Goal: Transaction & Acquisition: Purchase product/service

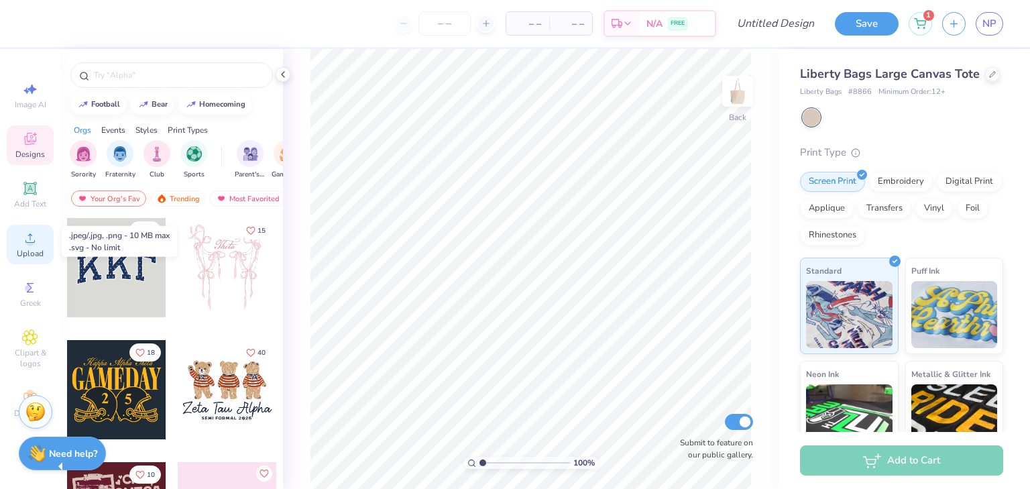
click at [25, 241] on icon at bounding box center [30, 238] width 16 height 16
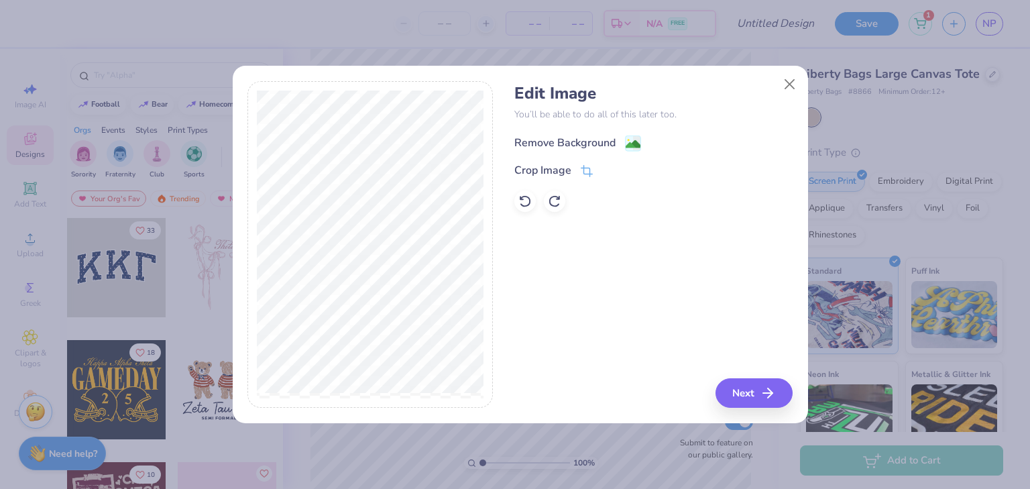
click at [603, 145] on div "Remove Background" at bounding box center [564, 143] width 101 height 16
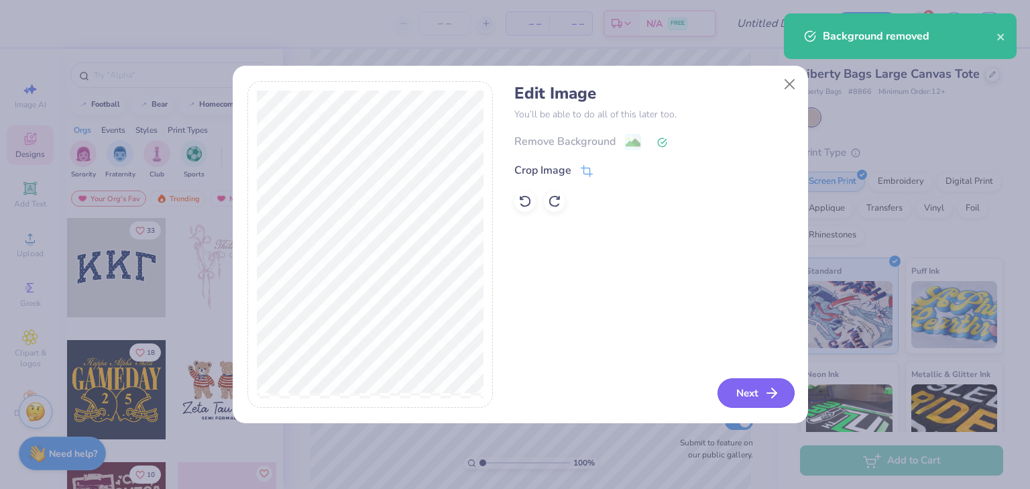
click at [756, 392] on button "Next" at bounding box center [755, 392] width 77 height 29
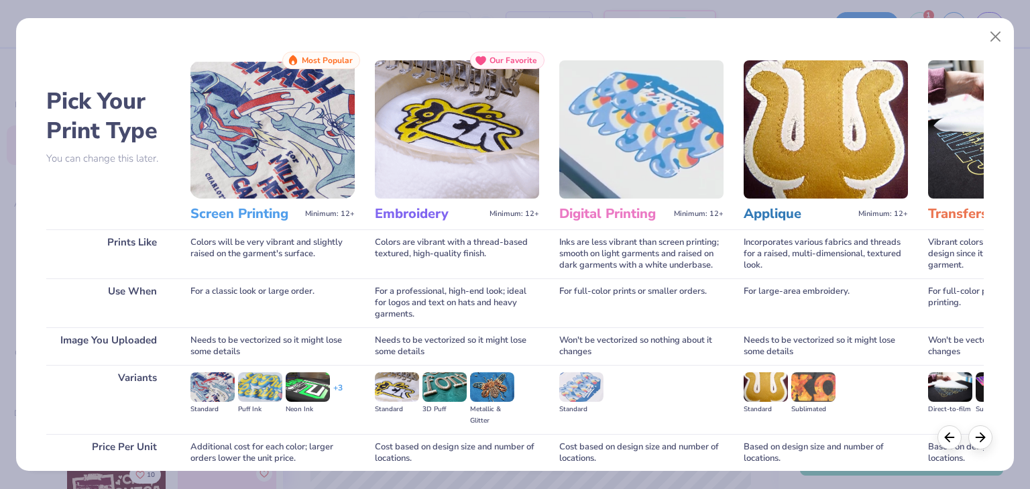
scroll to position [113, 0]
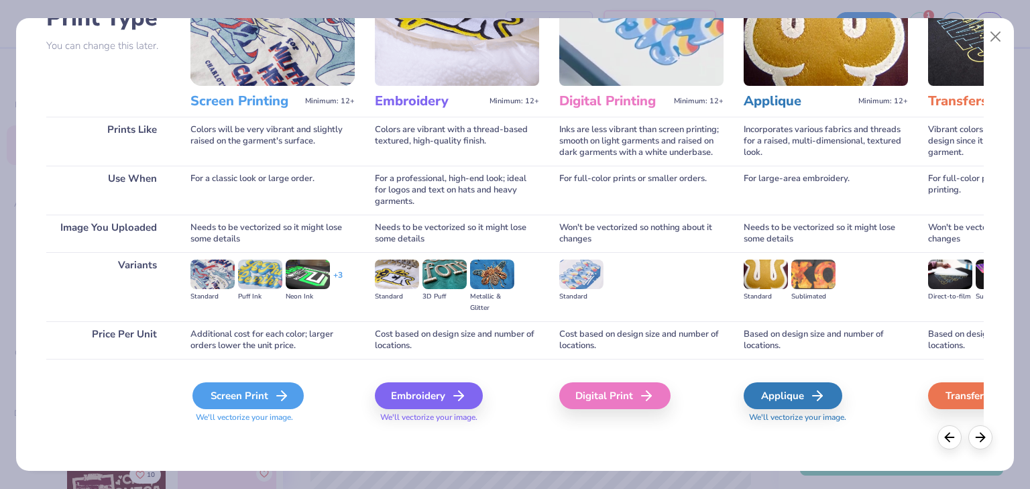
click at [241, 394] on div "Screen Print" at bounding box center [247, 395] width 111 height 27
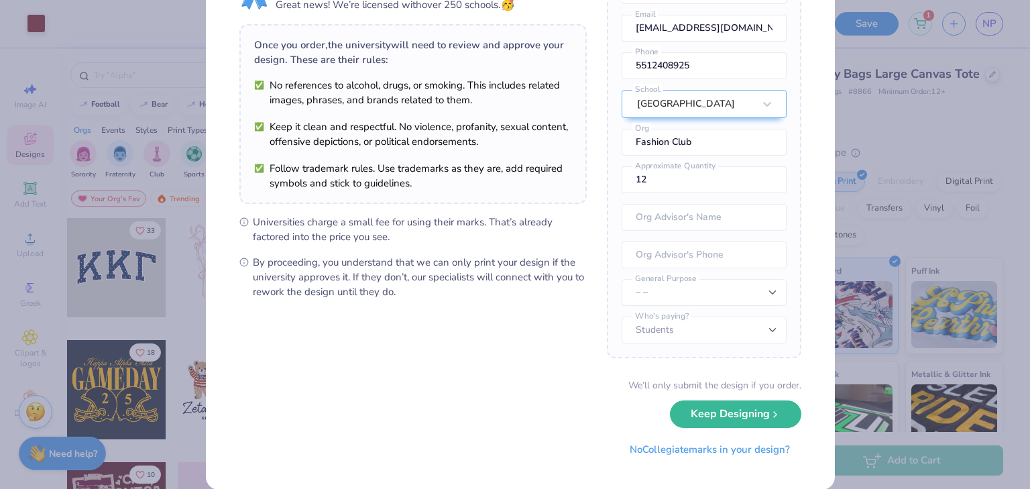
scroll to position [71, 0]
click at [705, 407] on button "Keep Designing" at bounding box center [735, 410] width 131 height 27
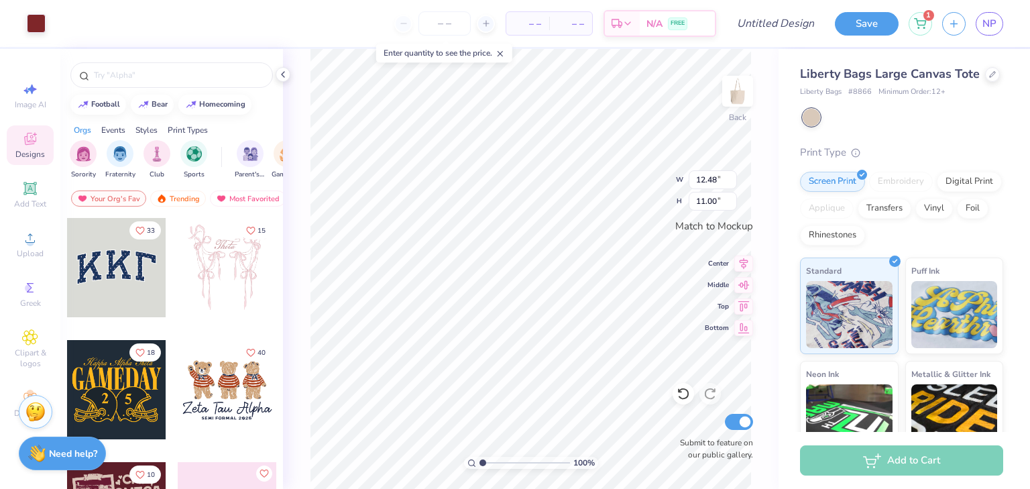
scroll to position [0, 0]
click at [284, 75] on icon at bounding box center [283, 74] width 11 height 11
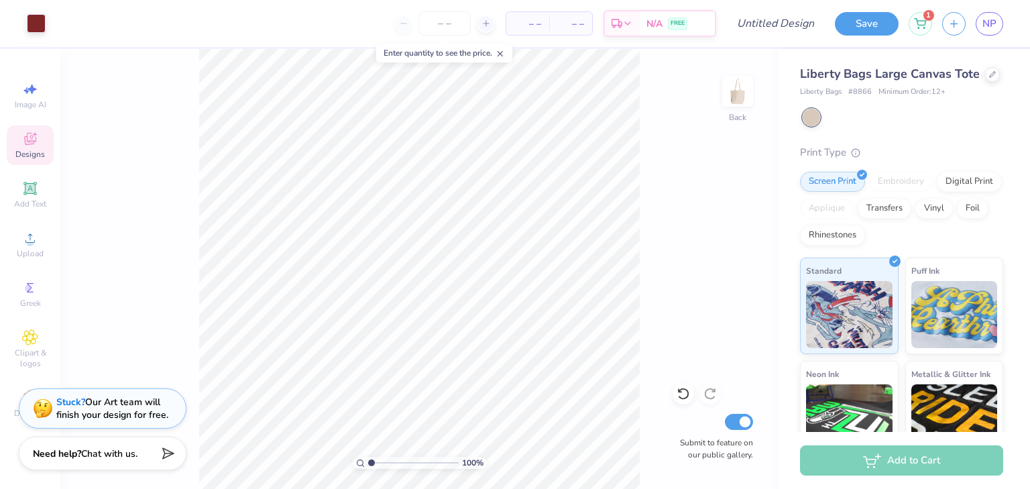
click at [866, 466] on div "Add to Cart" at bounding box center [901, 460] width 203 height 30
click at [491, 19] on icon at bounding box center [485, 23] width 9 height 9
click at [492, 20] on div at bounding box center [486, 24] width 18 height 18
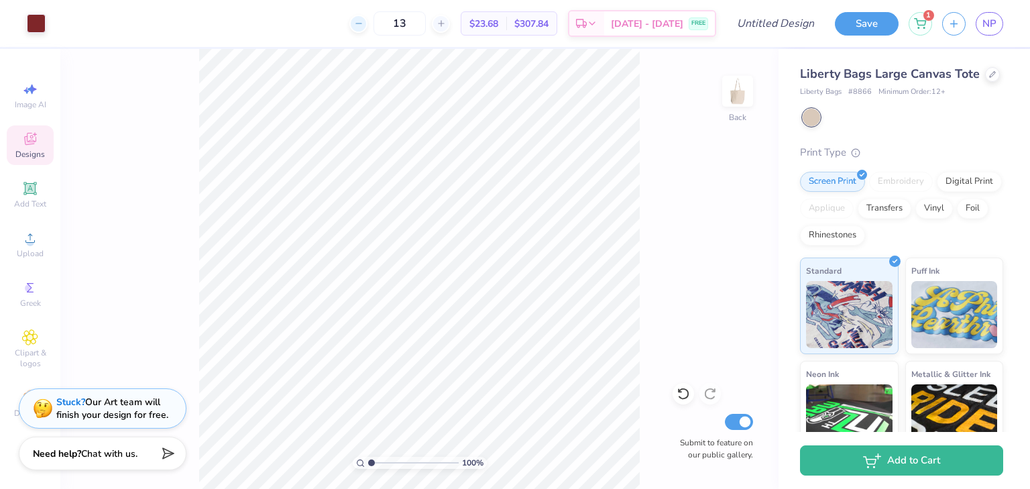
click at [363, 26] on icon at bounding box center [358, 23] width 9 height 9
type input "12"
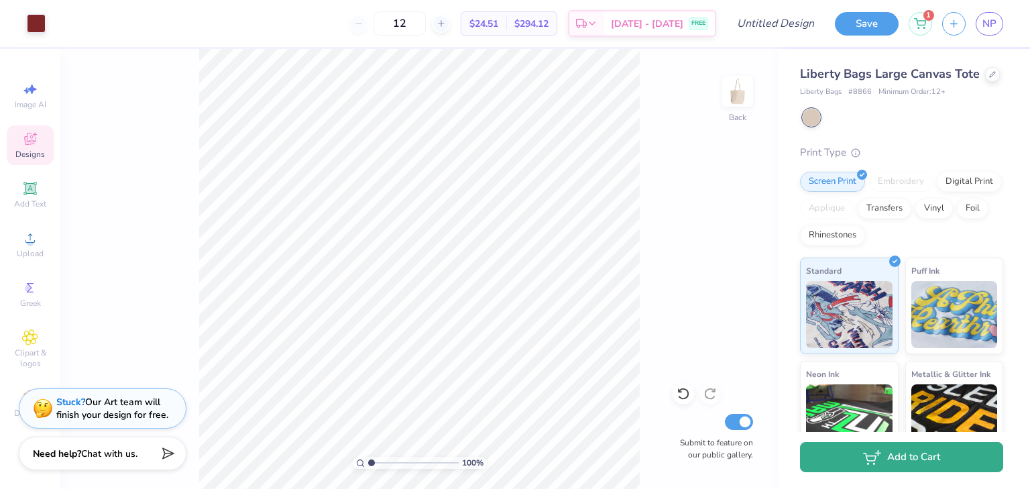
click at [858, 457] on button "Add to Cart" at bounding box center [901, 457] width 203 height 30
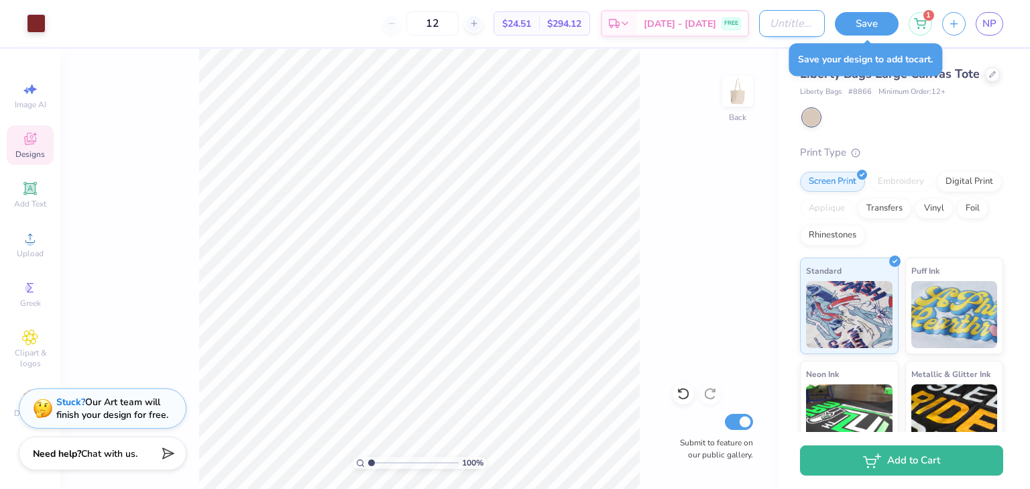
click at [798, 26] on input "Design Title" at bounding box center [792, 23] width 66 height 27
type input "Modern Fashion Club"
click at [868, 27] on button "Save" at bounding box center [867, 21] width 64 height 23
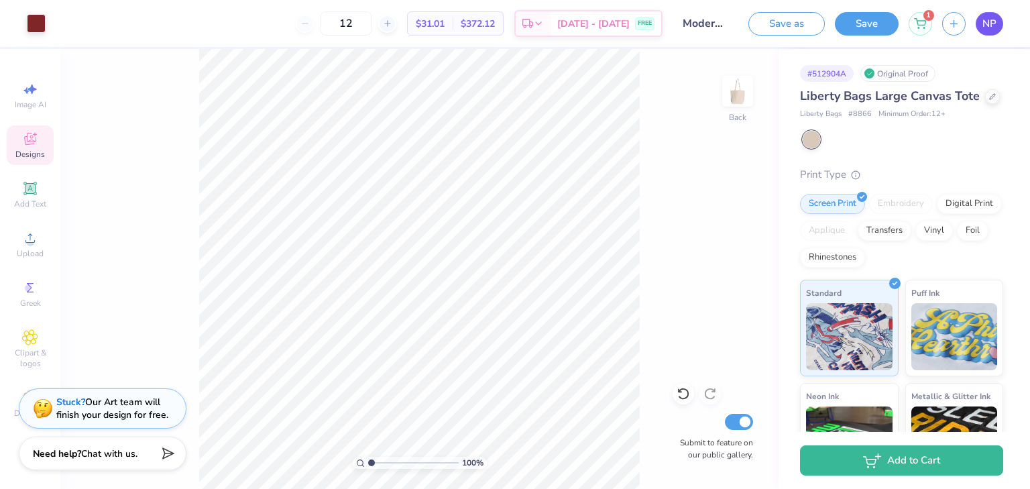
click at [987, 21] on span "NP" at bounding box center [989, 23] width 14 height 15
click at [952, 22] on icon "button" at bounding box center [953, 21] width 11 height 11
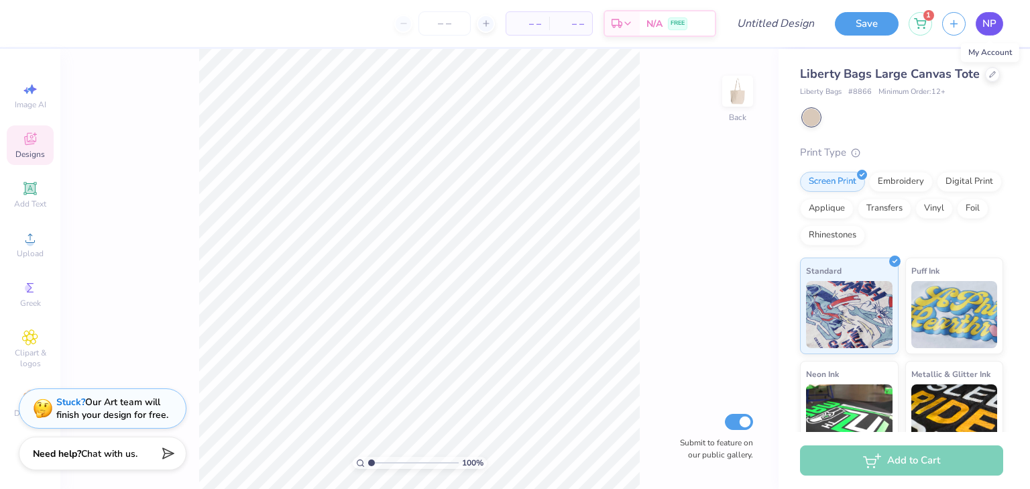
click at [984, 28] on span "NP" at bounding box center [989, 23] width 14 height 15
click at [927, 20] on div "1" at bounding box center [919, 21] width 23 height 23
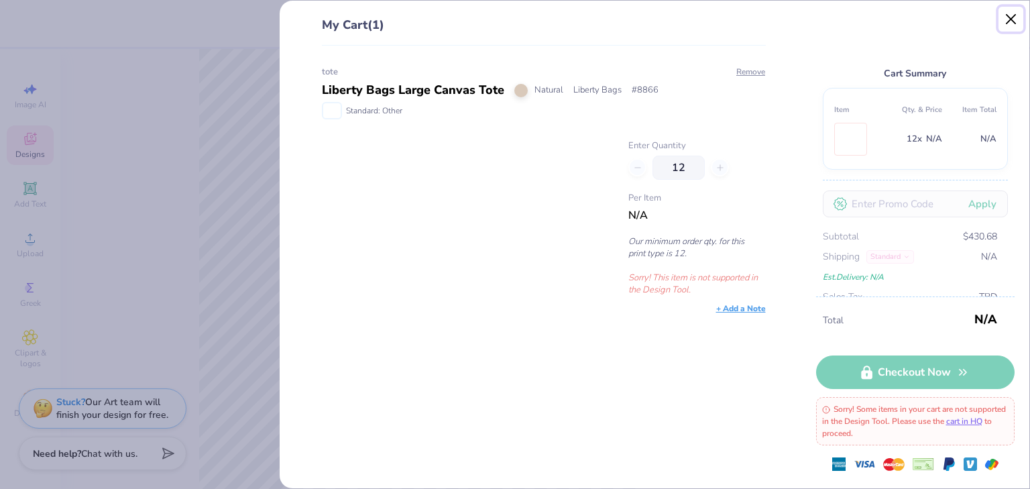
click at [1010, 28] on button "Close" at bounding box center [1010, 19] width 25 height 25
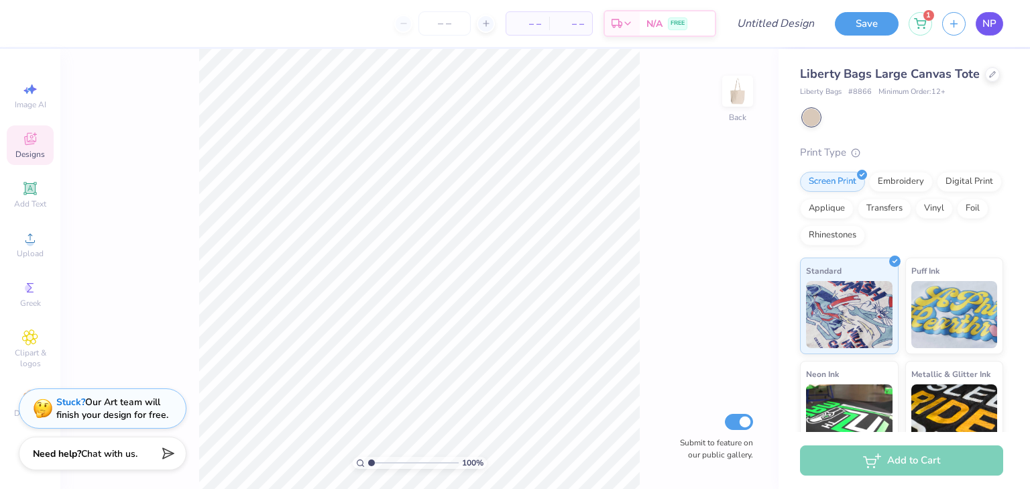
click at [990, 33] on link "NP" at bounding box center [988, 23] width 27 height 23
click at [986, 29] on span "NP" at bounding box center [989, 23] width 14 height 15
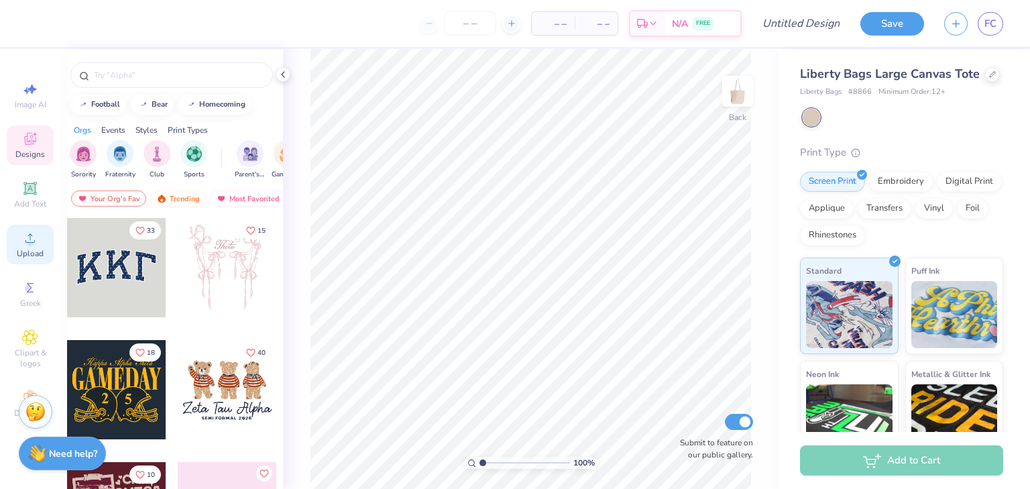
click at [31, 243] on circle at bounding box center [29, 242] width 7 height 7
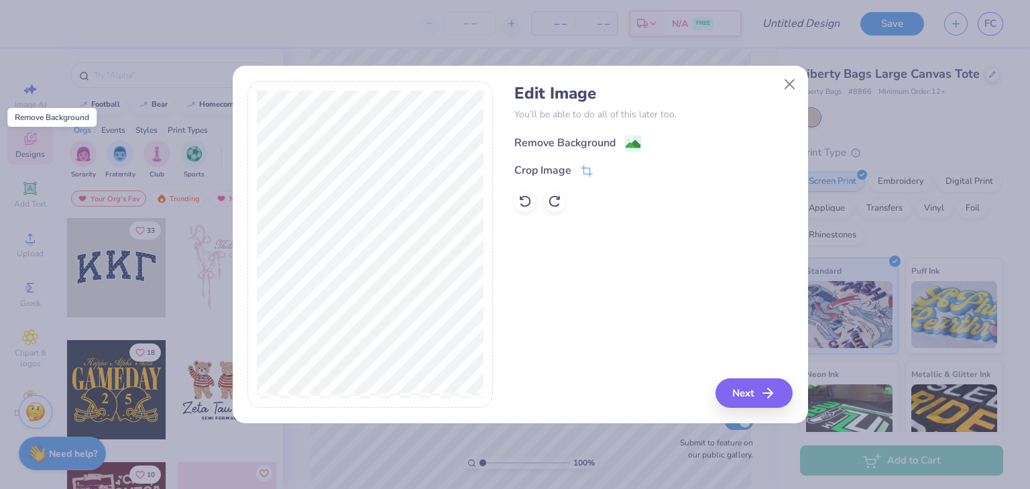
click at [629, 141] on image at bounding box center [633, 144] width 15 height 15
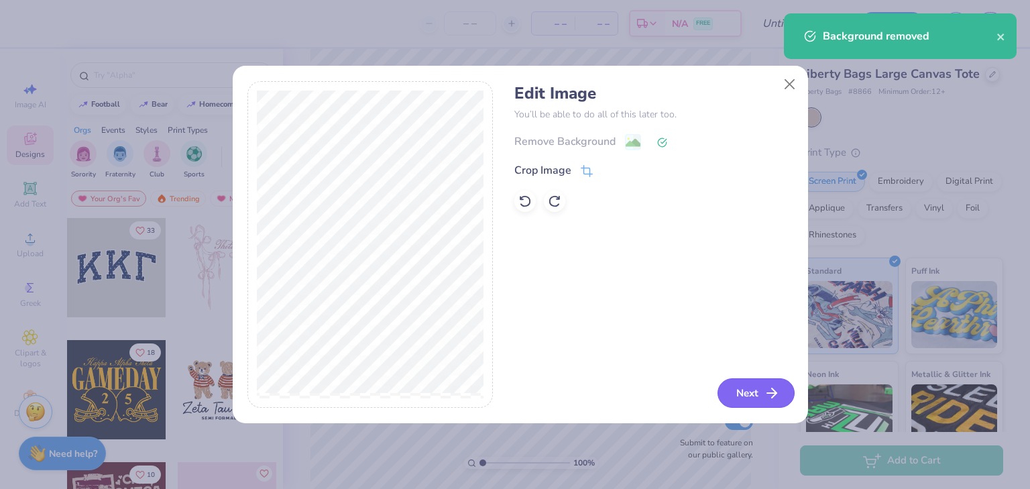
click at [752, 390] on button "Next" at bounding box center [755, 392] width 77 height 29
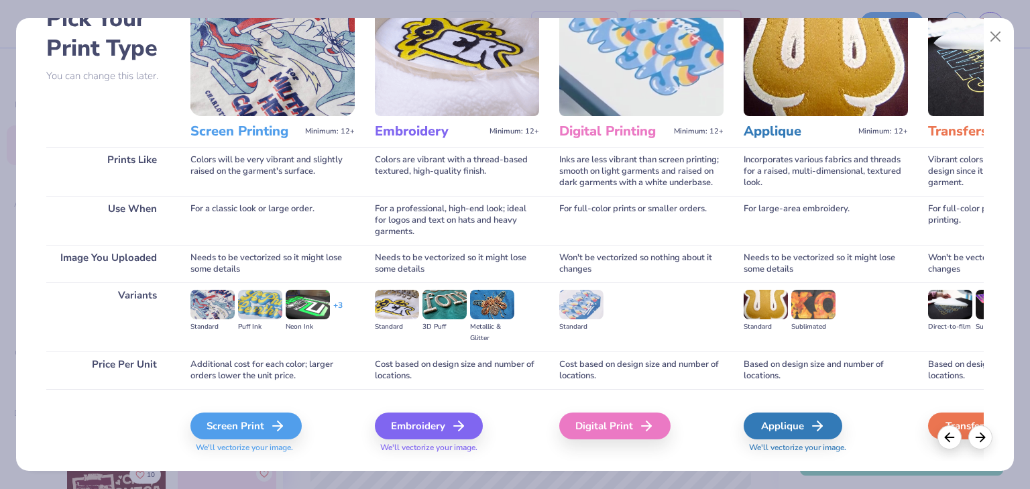
scroll to position [113, 0]
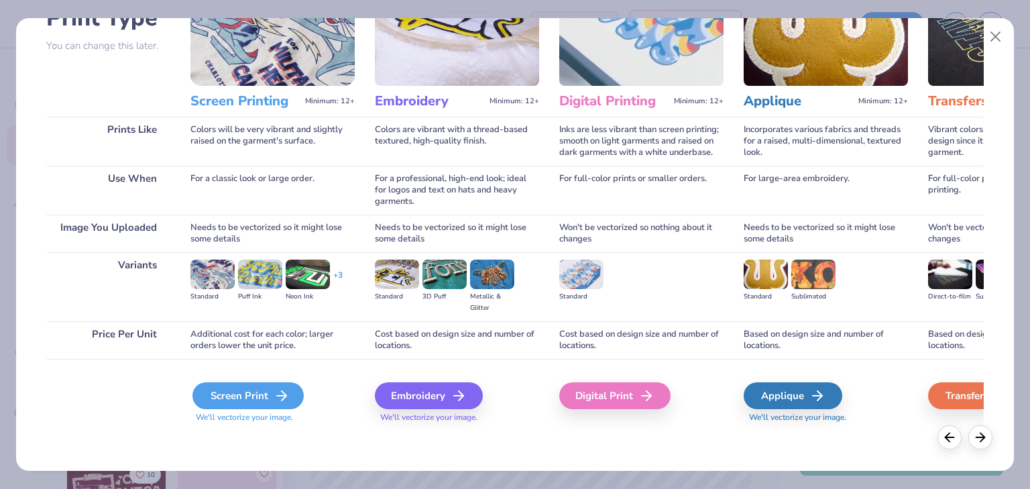
click at [262, 394] on div "Screen Print" at bounding box center [247, 395] width 111 height 27
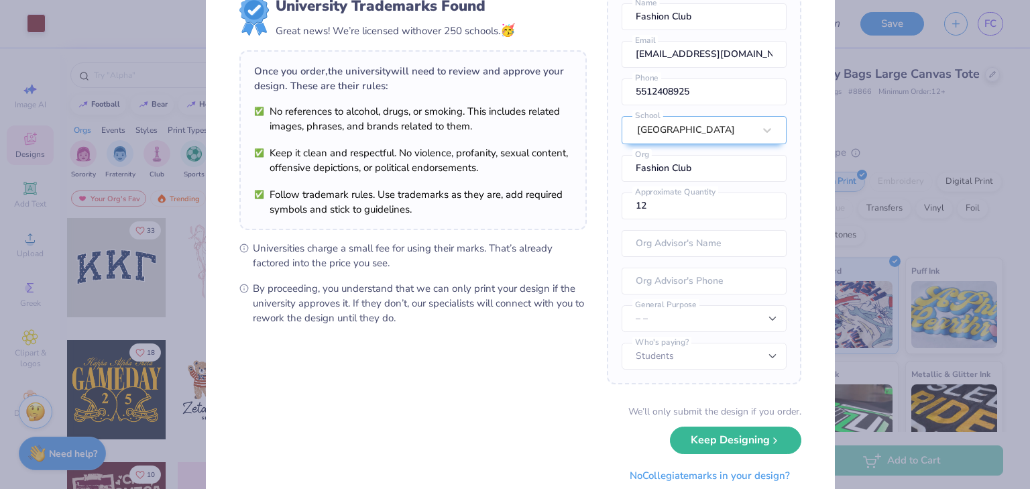
scroll to position [82, 0]
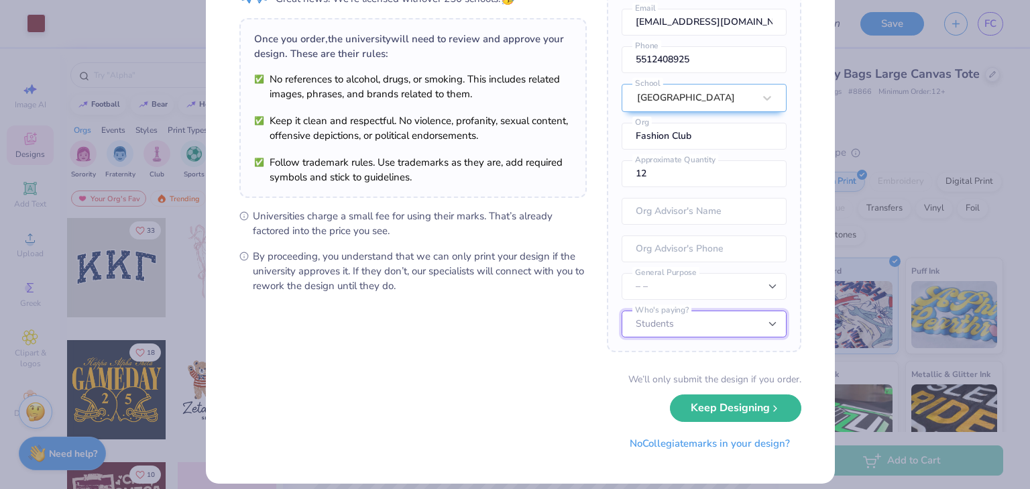
click at [707, 320] on select "Students University" at bounding box center [703, 323] width 165 height 27
click at [574, 368] on form "University Trademarks Found Great news! We’re licensed with over 250 schools. 🥳…" at bounding box center [520, 209] width 562 height 493
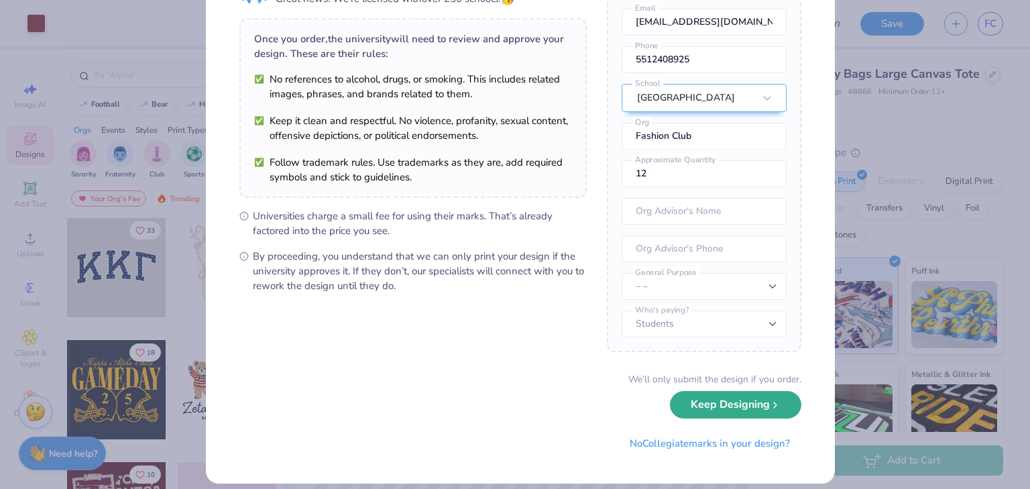
click at [720, 406] on button "Keep Designing" at bounding box center [735, 404] width 131 height 27
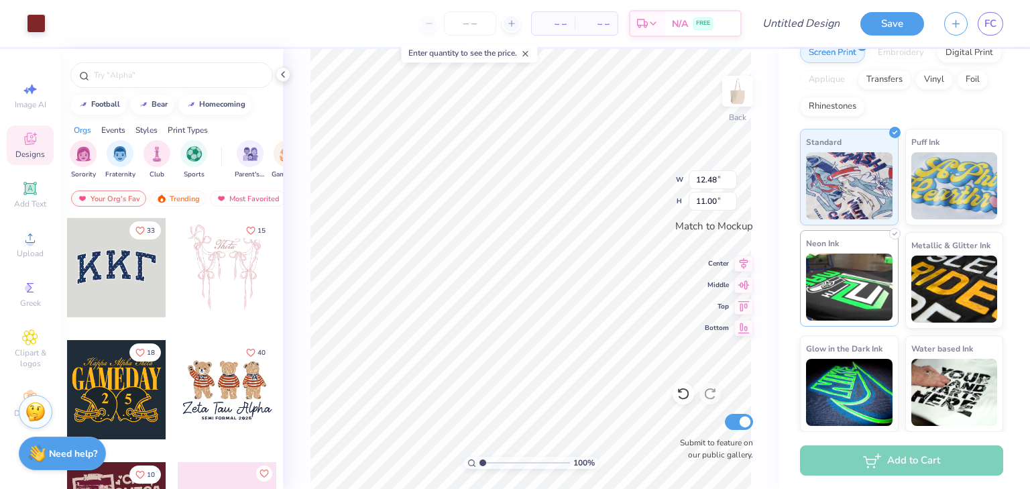
scroll to position [0, 0]
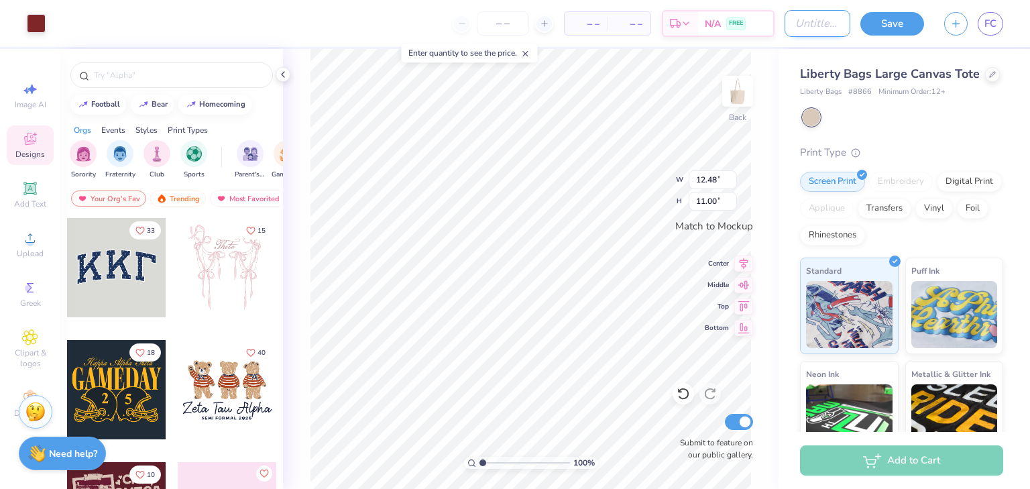
click at [786, 27] on input "Design Title" at bounding box center [817, 23] width 66 height 27
type input "tote"
click at [892, 30] on button "Save" at bounding box center [892, 21] width 64 height 23
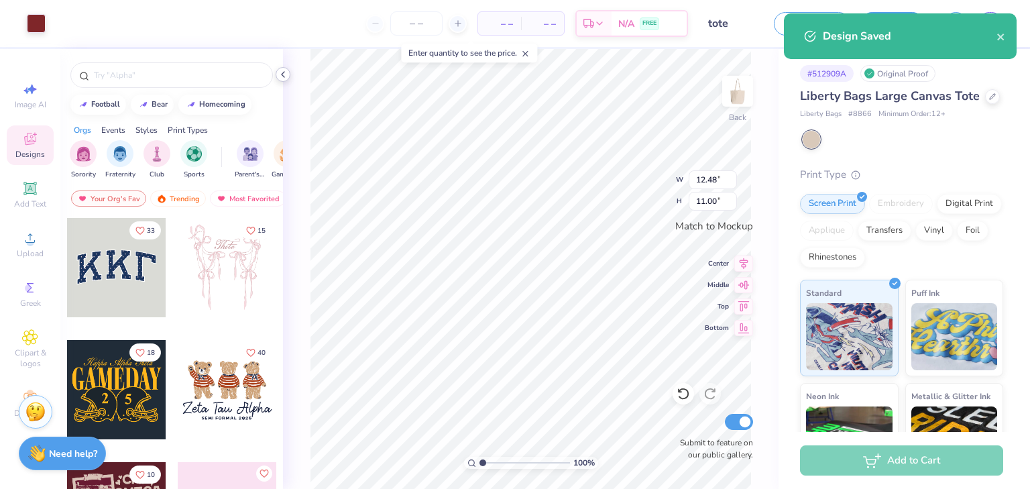
click at [283, 75] on icon at bounding box center [283, 74] width 11 height 11
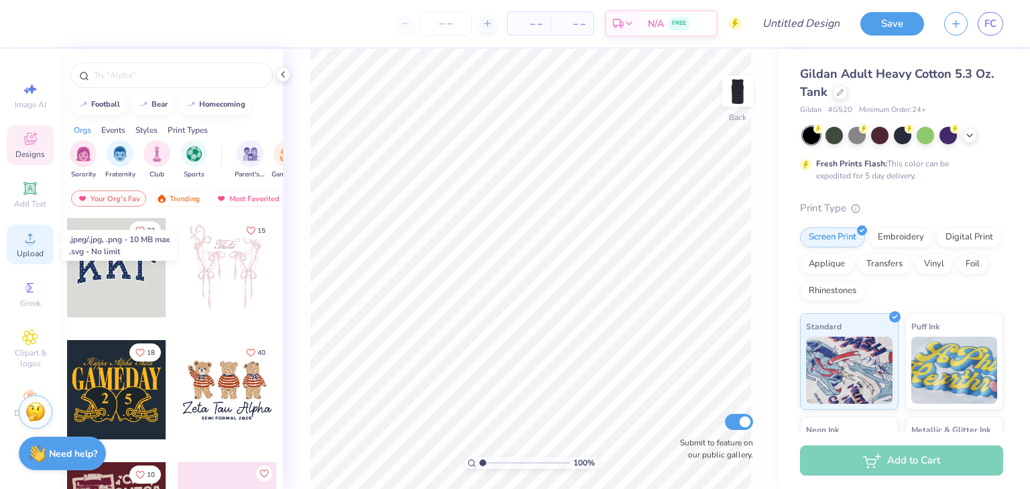
click at [33, 249] on span "Upload" at bounding box center [30, 253] width 27 height 11
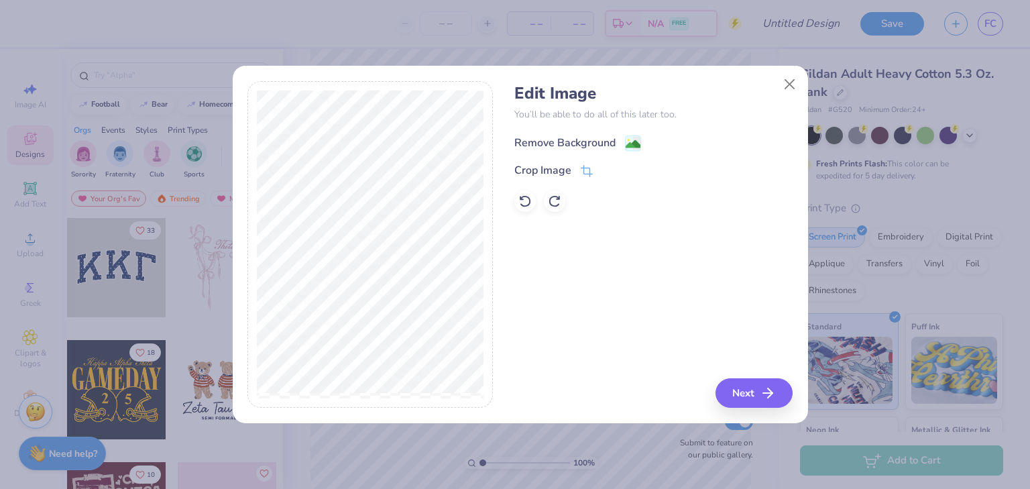
click at [590, 150] on div "Remove Background" at bounding box center [564, 143] width 101 height 16
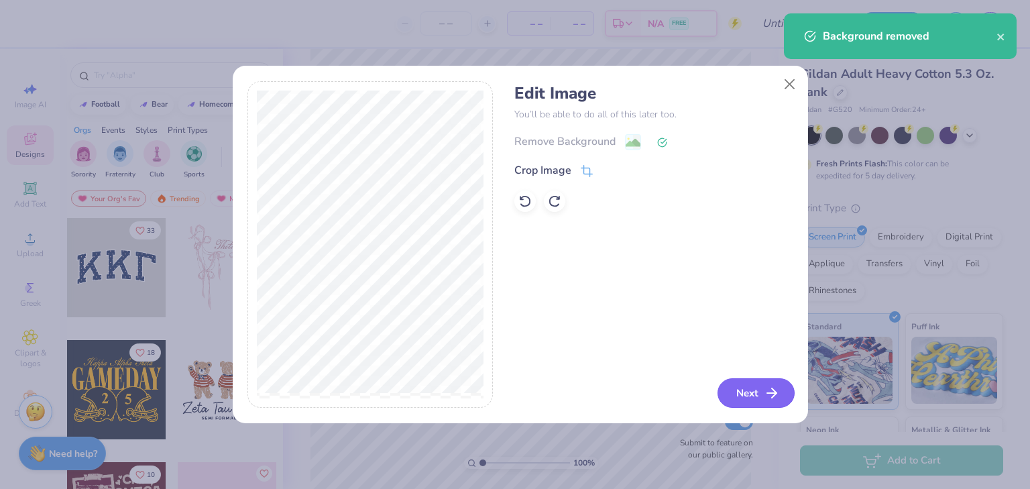
click at [762, 398] on button "Next" at bounding box center [755, 392] width 77 height 29
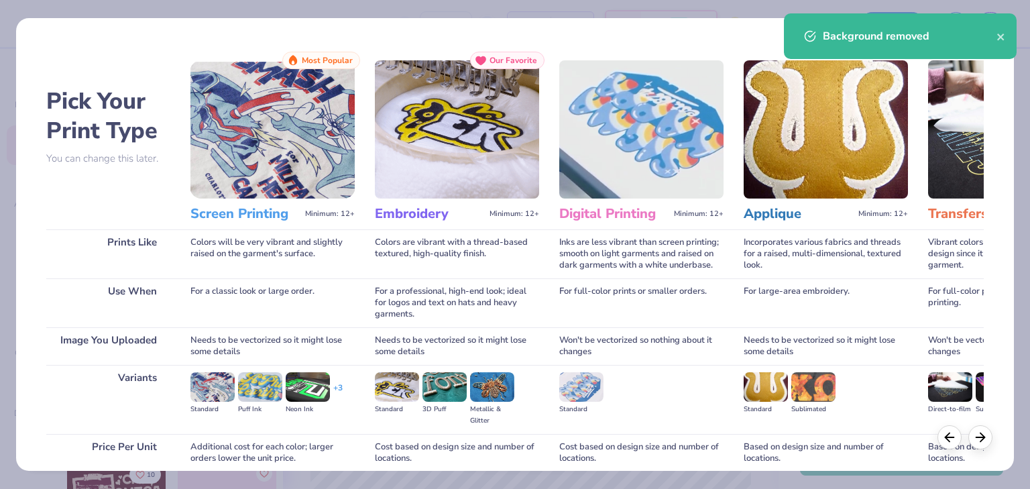
scroll to position [113, 0]
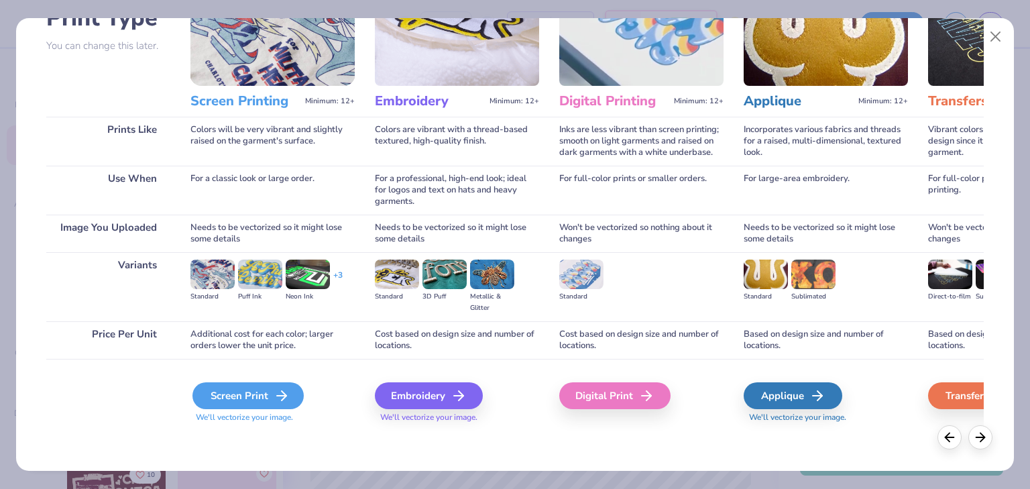
click at [266, 399] on div "Screen Print" at bounding box center [247, 395] width 111 height 27
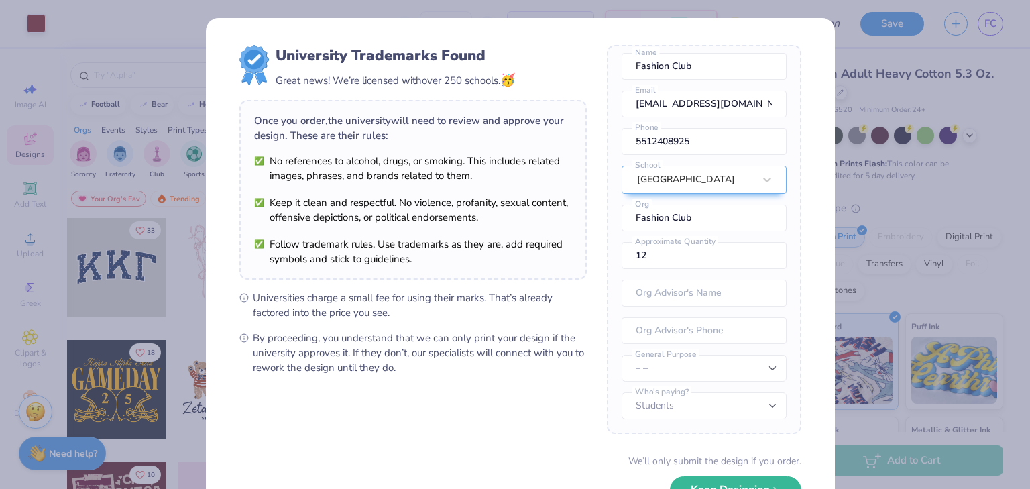
scroll to position [94, 0]
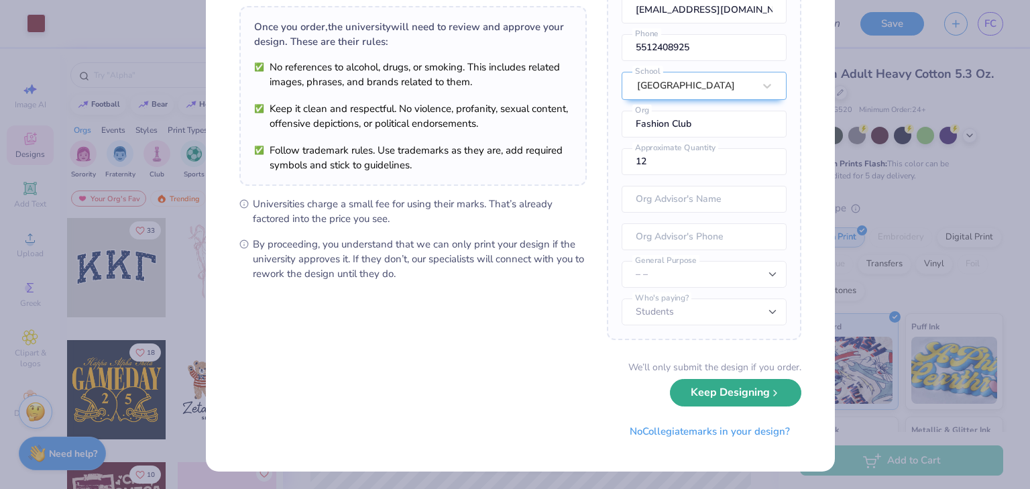
click at [710, 393] on button "Keep Designing" at bounding box center [735, 392] width 131 height 27
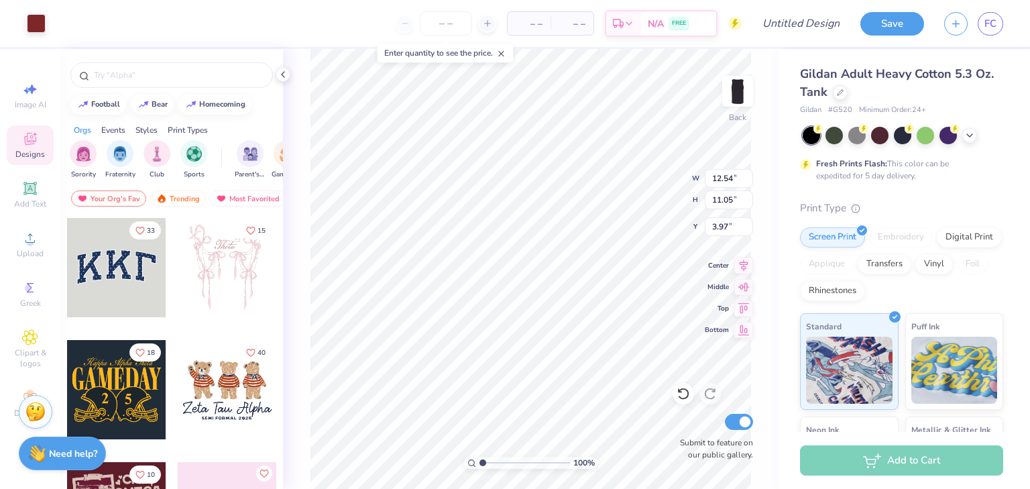
scroll to position [0, 0]
click at [797, 30] on input "Design Title" at bounding box center [817, 23] width 66 height 27
type input "tank"
click at [733, 89] on img at bounding box center [738, 91] width 54 height 54
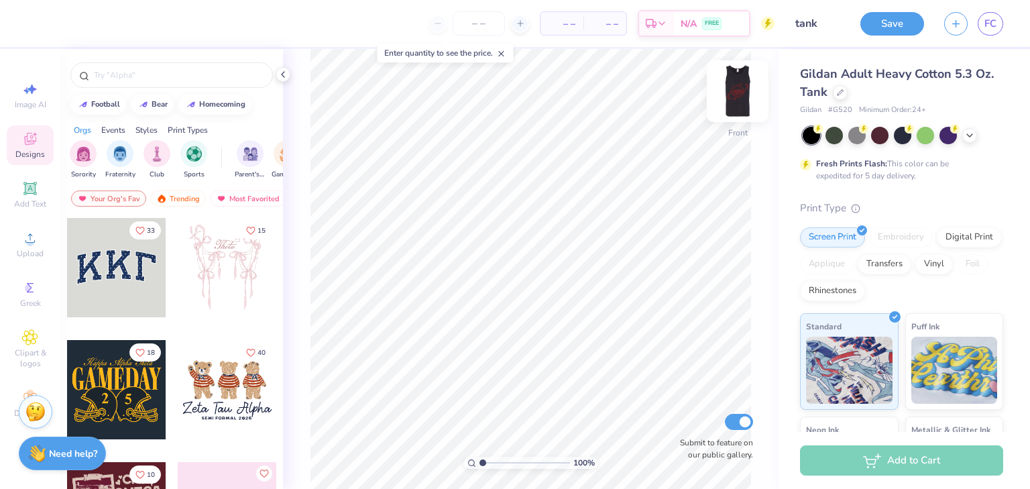
click at [735, 101] on img at bounding box center [738, 91] width 54 height 54
click at [740, 88] on img at bounding box center [738, 91] width 54 height 54
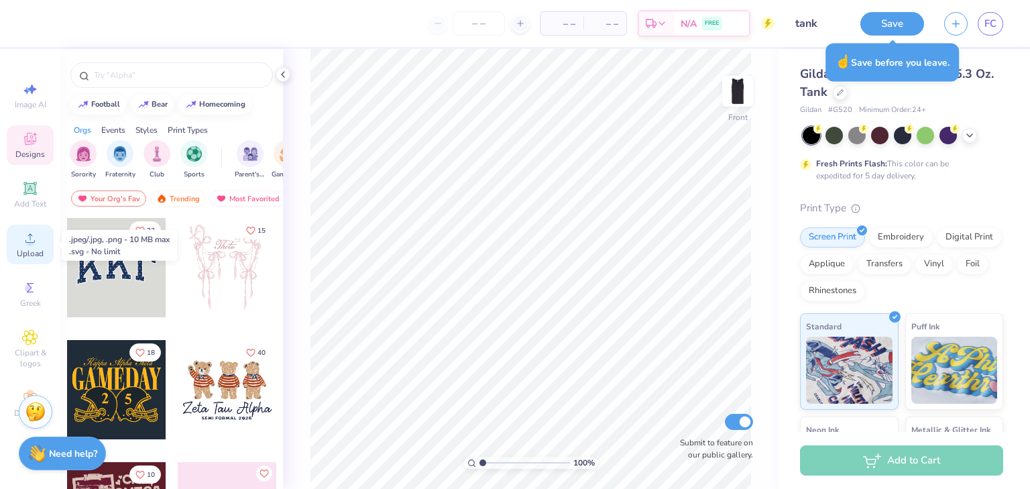
click at [36, 244] on icon at bounding box center [30, 238] width 16 height 16
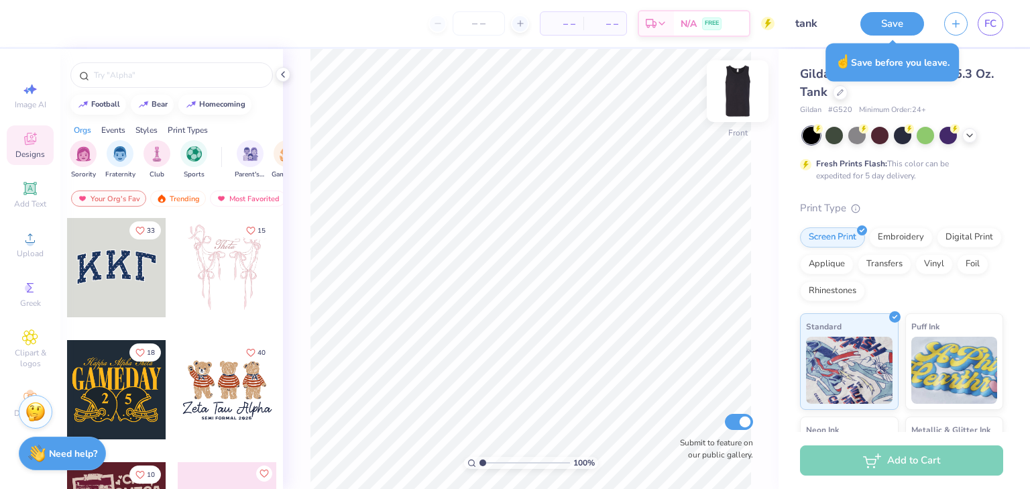
click at [748, 91] on img at bounding box center [738, 91] width 54 height 54
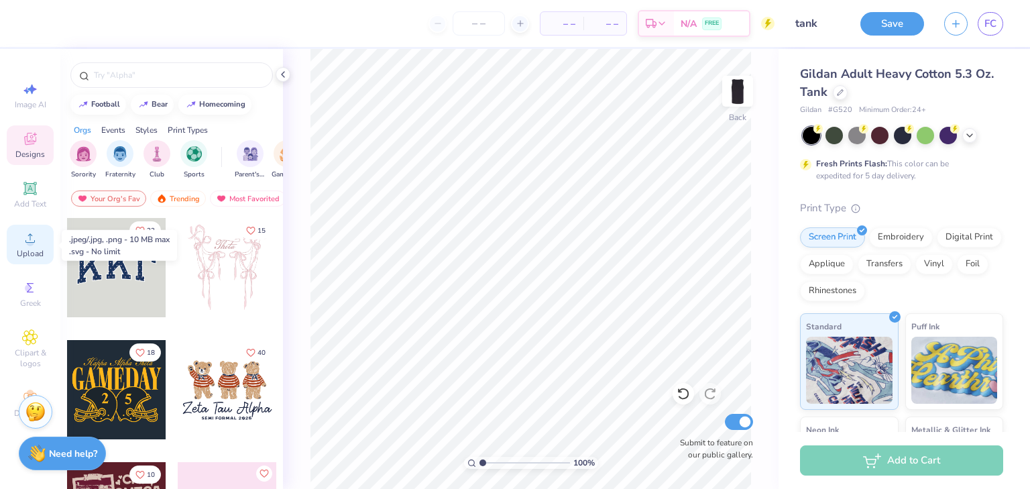
click at [31, 237] on icon at bounding box center [30, 238] width 16 height 16
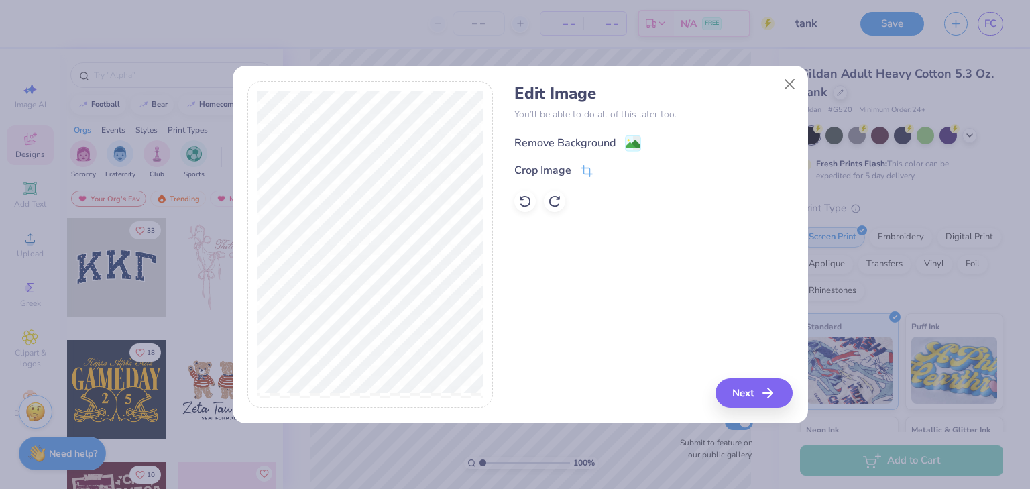
click at [567, 144] on div "Remove Background" at bounding box center [564, 143] width 101 height 16
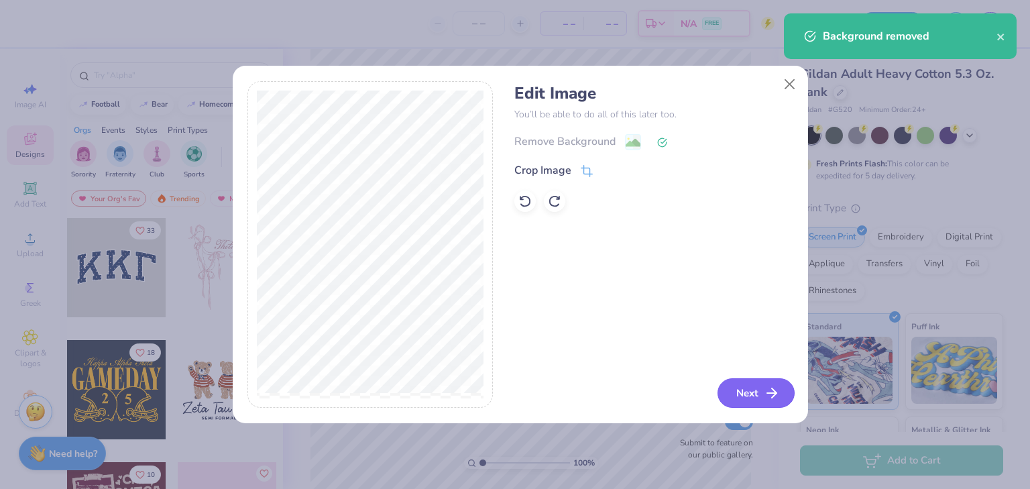
click at [741, 394] on button "Next" at bounding box center [755, 392] width 77 height 29
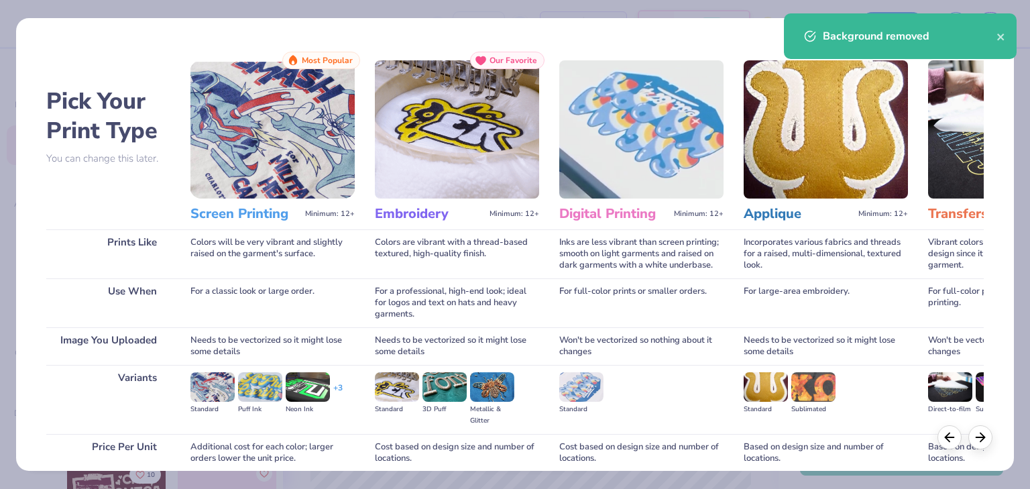
scroll to position [113, 0]
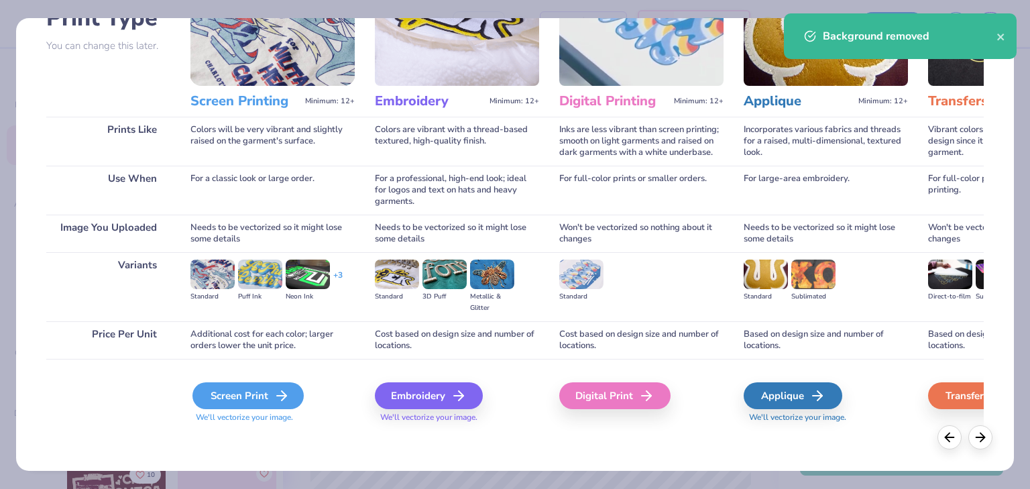
click at [233, 395] on div "Screen Print" at bounding box center [247, 395] width 111 height 27
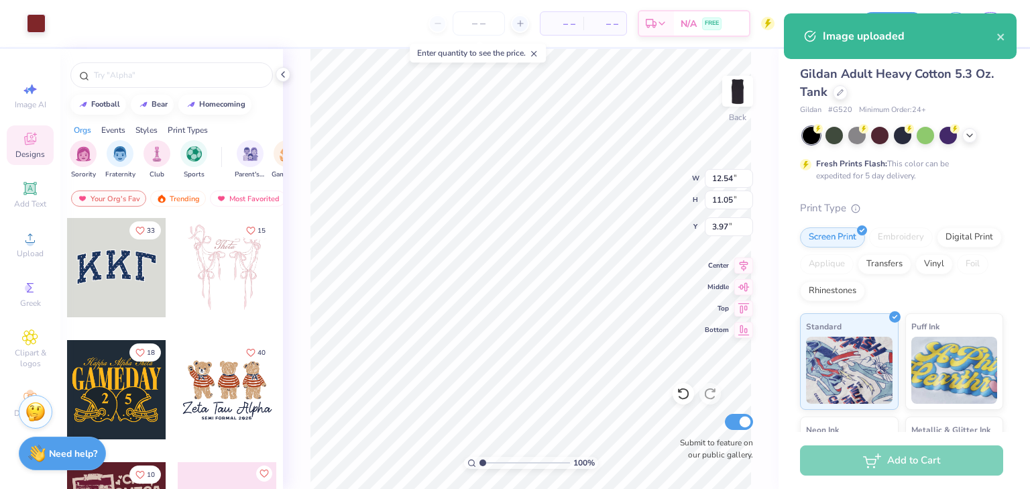
type input "6.55"
type input "5.77"
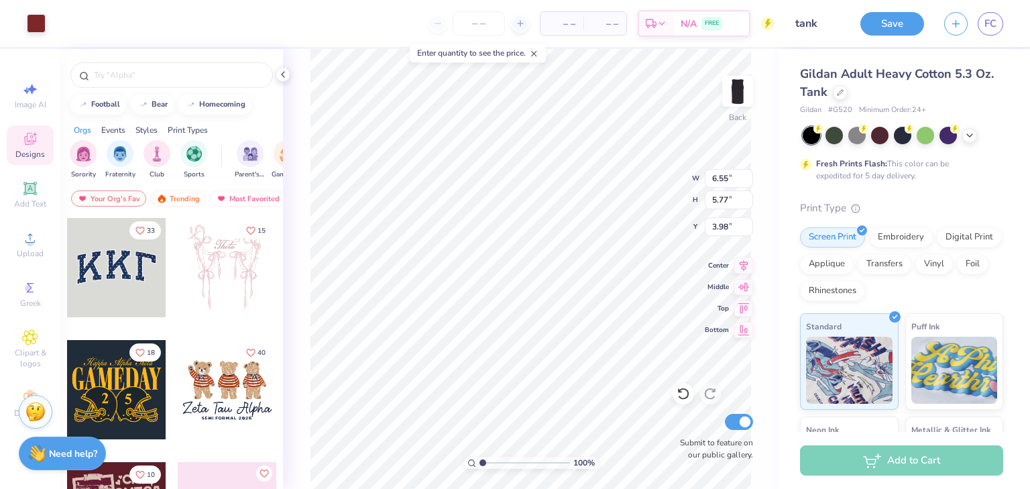
type input "0.94"
type input "4.60"
type input "4.06"
type input "1.33"
click at [896, 241] on div "Embroidery" at bounding box center [901, 235] width 64 height 20
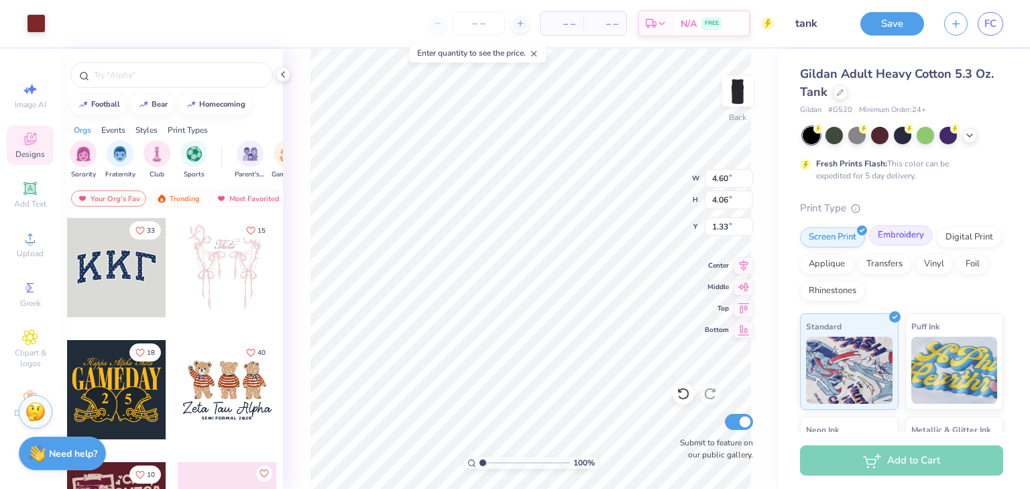
type input "4.59"
type input "4.04"
type input "1.39"
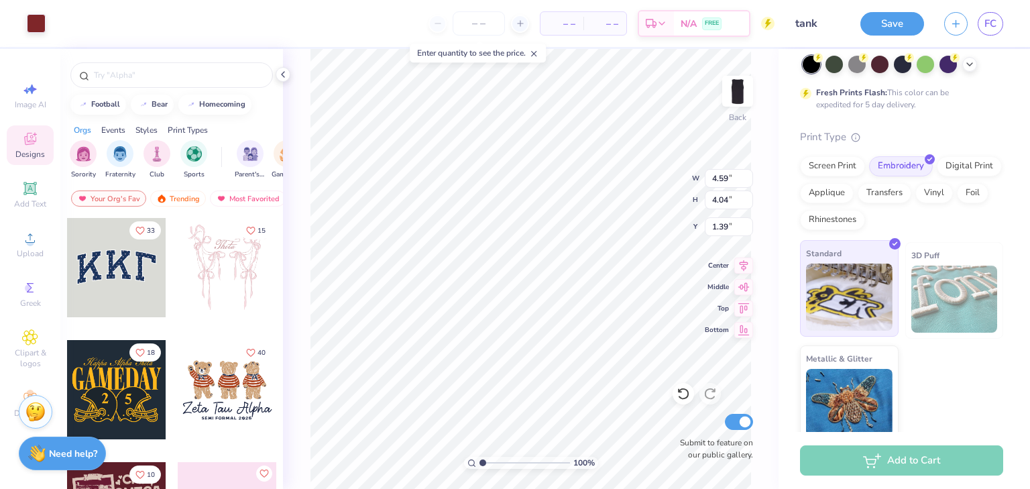
scroll to position [72, 0]
click at [848, 300] on img at bounding box center [849, 295] width 86 height 67
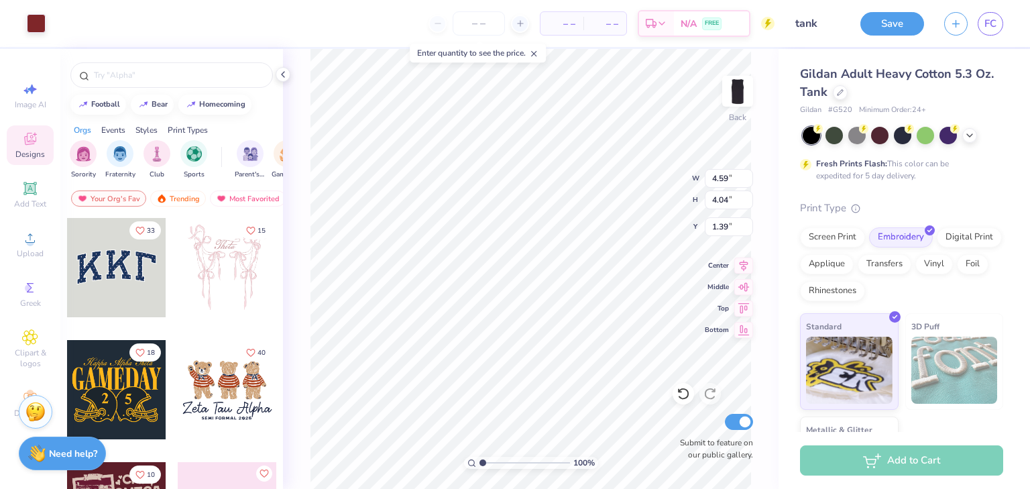
click at [878, 462] on div "Add to Cart" at bounding box center [901, 460] width 203 height 30
click at [870, 462] on div "Add to Cart" at bounding box center [901, 460] width 203 height 30
click at [823, 23] on input "tank" at bounding box center [817, 23] width 66 height 27
click at [889, 21] on button "Save" at bounding box center [892, 21] width 64 height 23
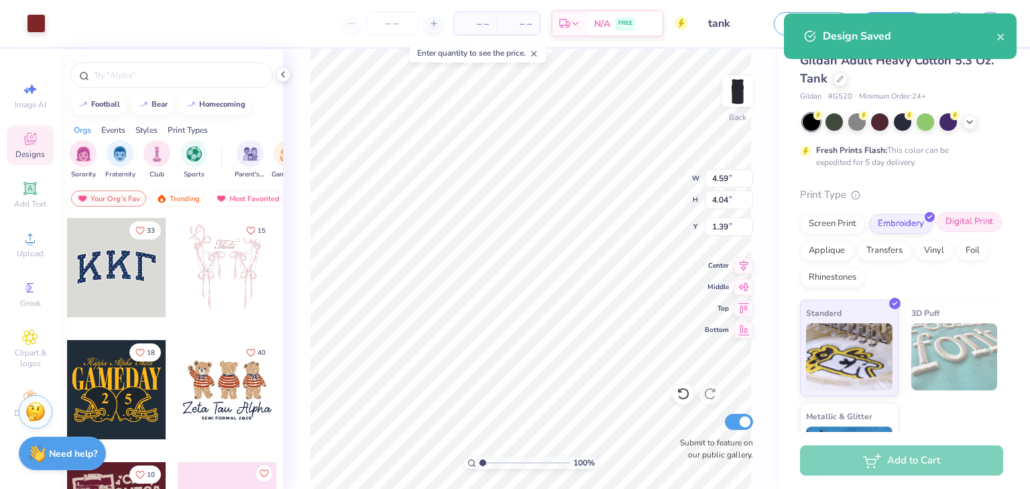
scroll to position [103, 0]
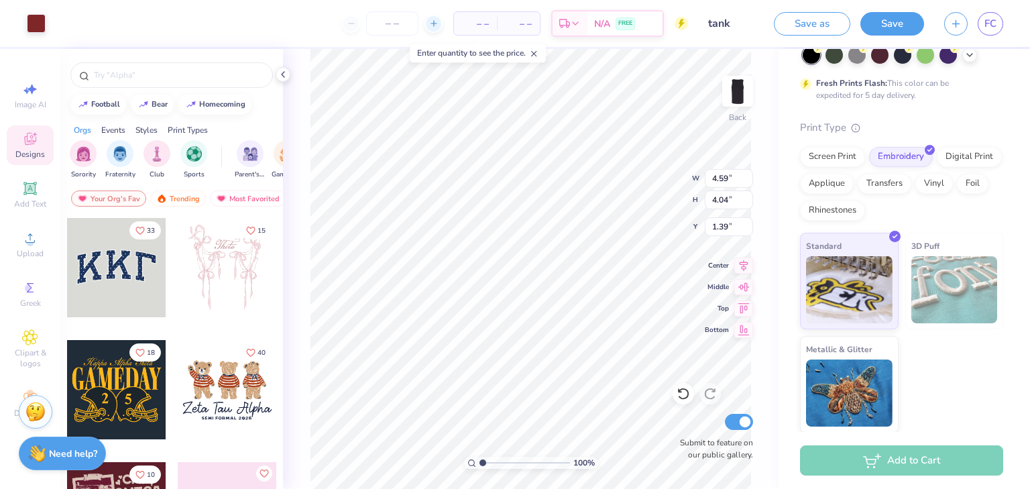
click at [434, 23] on icon at bounding box center [433, 23] width 9 height 9
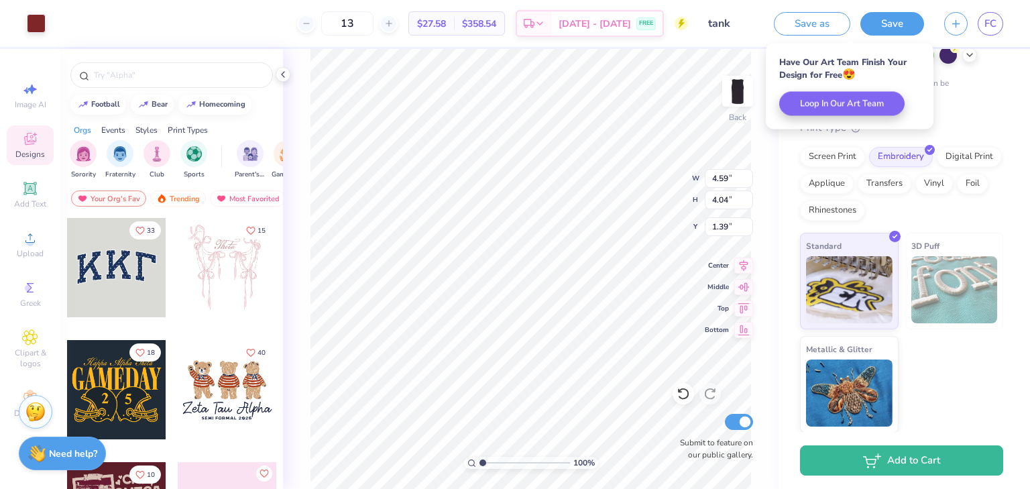
click at [344, 23] on div "13" at bounding box center [347, 23] width 101 height 24
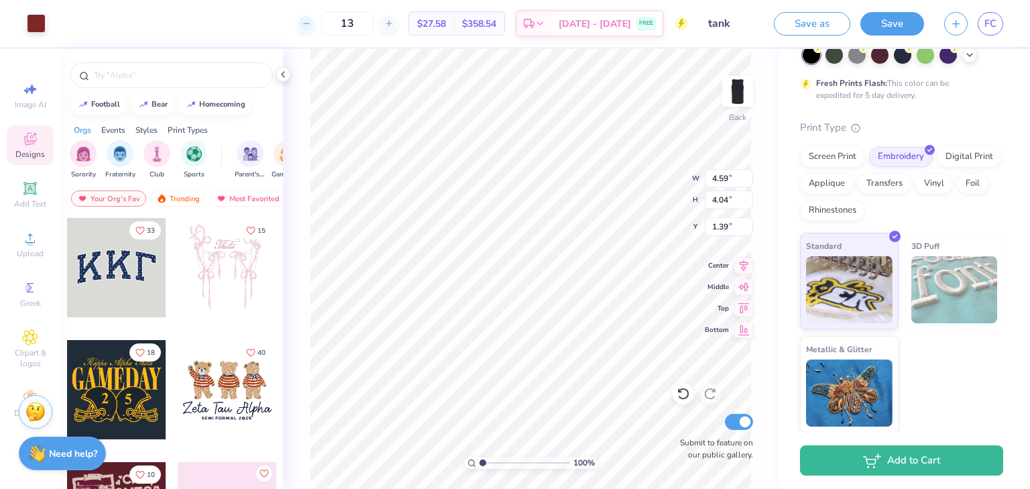
click at [315, 29] on div at bounding box center [306, 24] width 18 height 18
type input "12"
click at [286, 74] on icon at bounding box center [283, 74] width 11 height 11
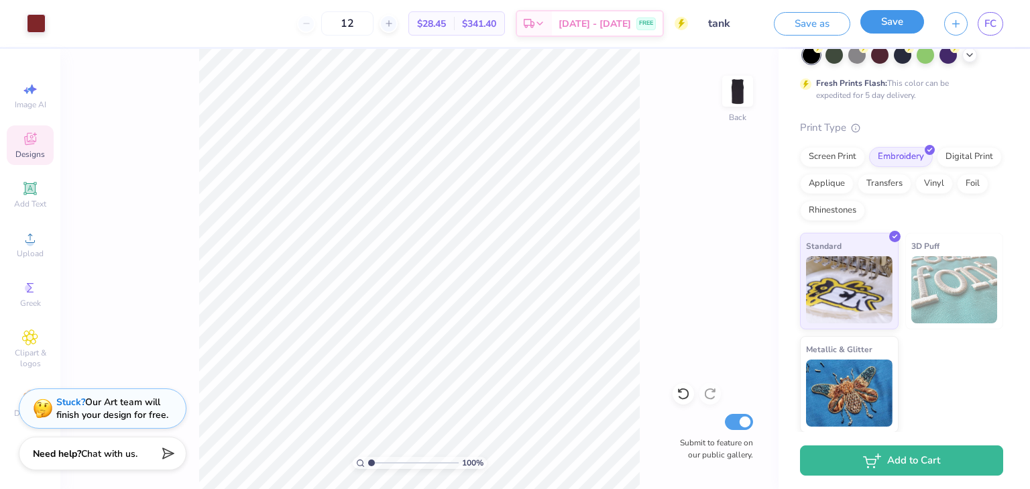
click at [891, 25] on button "Save" at bounding box center [892, 21] width 64 height 23
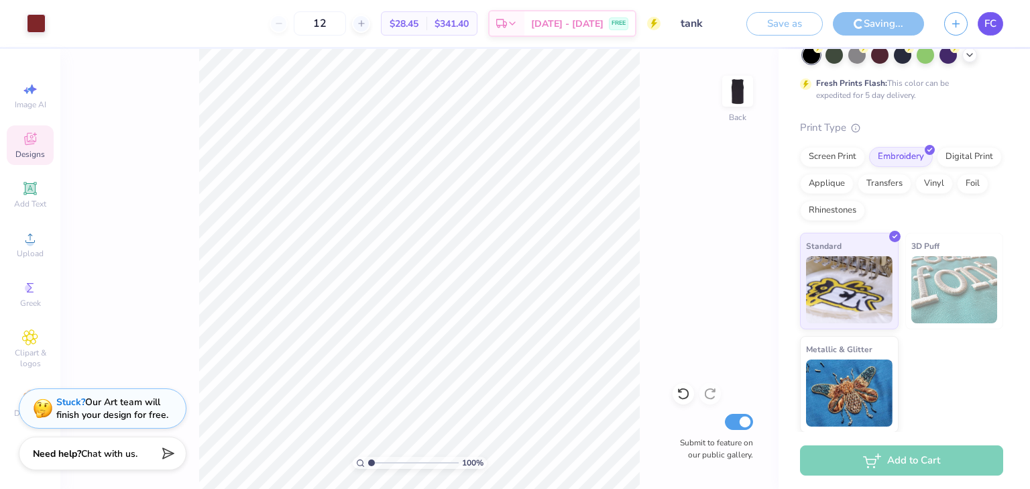
click at [982, 32] on link "FC" at bounding box center [989, 23] width 25 height 23
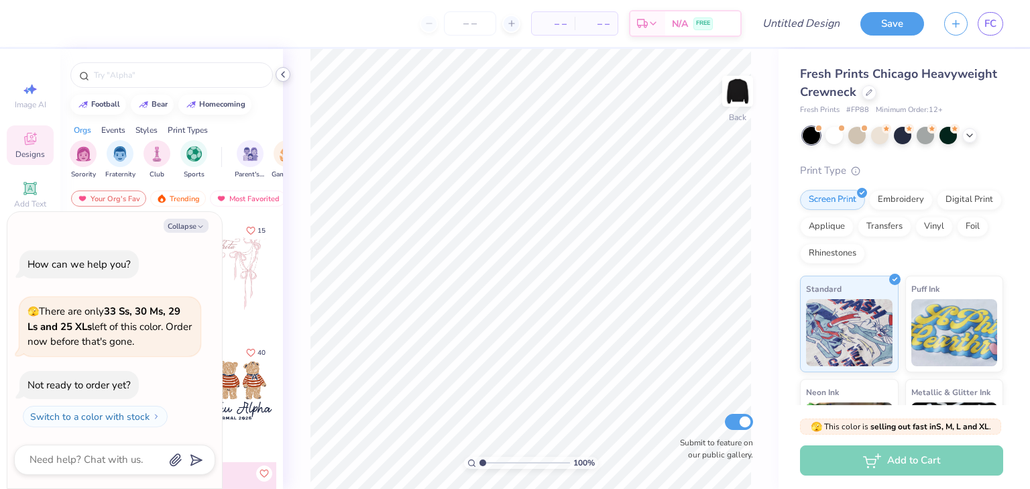
click at [288, 76] on div at bounding box center [283, 74] width 15 height 15
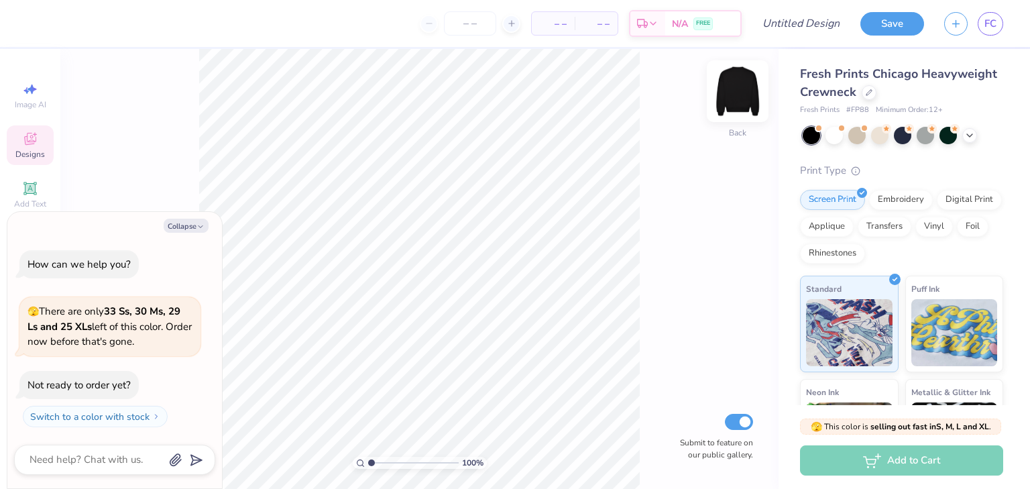
click at [743, 92] on img at bounding box center [738, 91] width 54 height 54
click at [188, 229] on button "Collapse" at bounding box center [186, 226] width 45 height 14
type textarea "x"
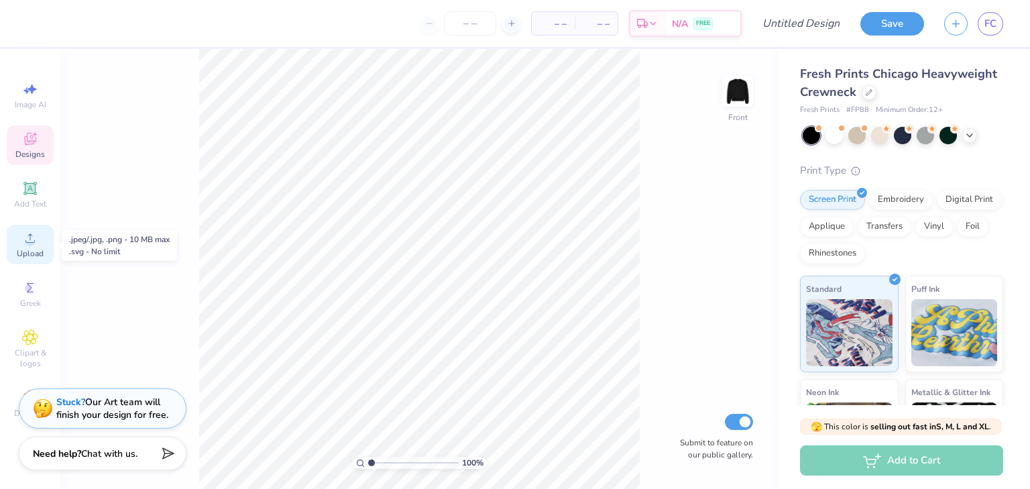
click at [15, 249] on div "Upload" at bounding box center [30, 245] width 47 height 40
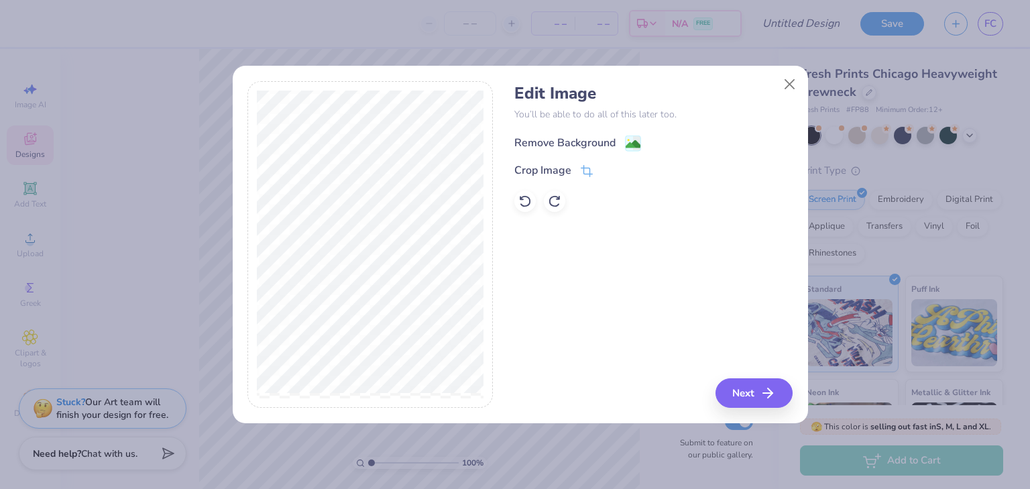
click at [615, 135] on div "Remove Background" at bounding box center [577, 143] width 127 height 17
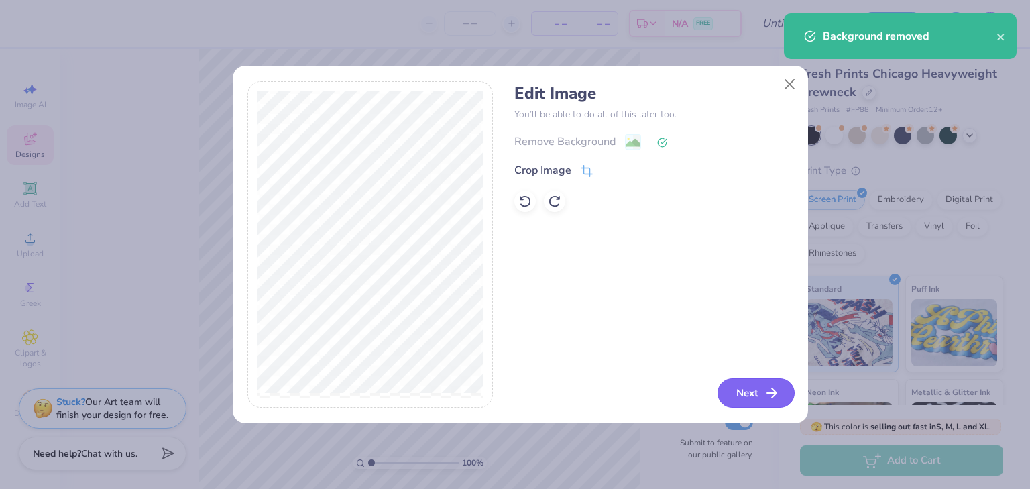
click at [750, 390] on button "Next" at bounding box center [755, 392] width 77 height 29
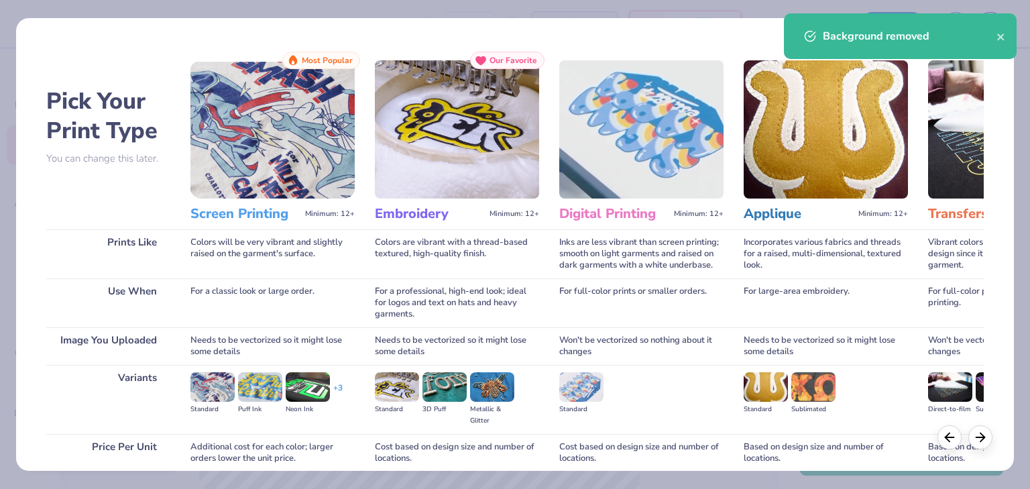
scroll to position [113, 0]
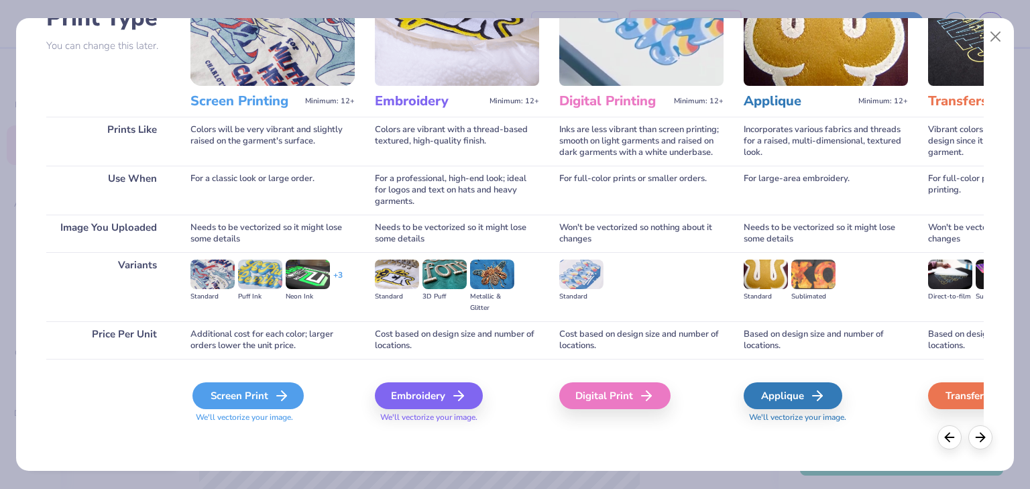
click at [245, 398] on div "Screen Print" at bounding box center [247, 395] width 111 height 27
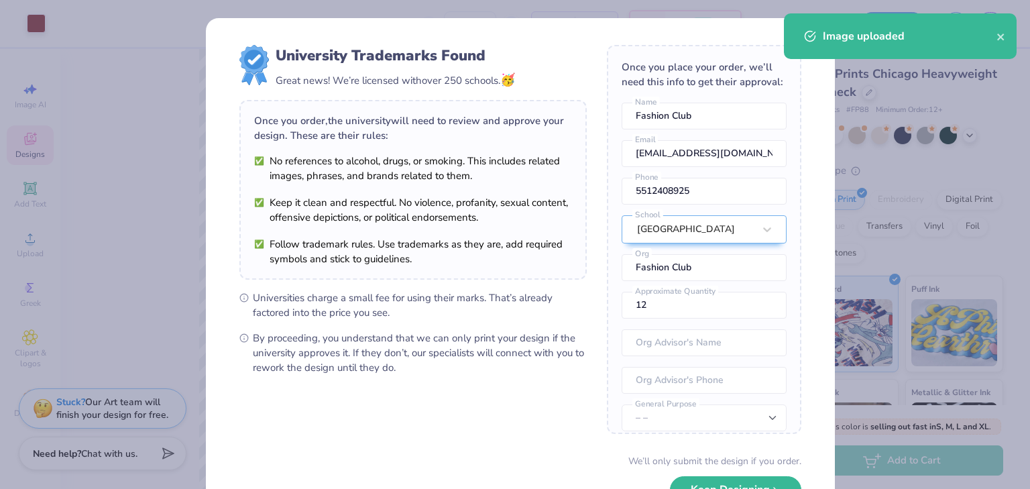
click at [536, 347] on body "Art colors – – Per Item – – Total Est. Delivery N/A FREE Design Title Save FC I…" at bounding box center [515, 244] width 1030 height 489
type input "14.07"
type input "12.40"
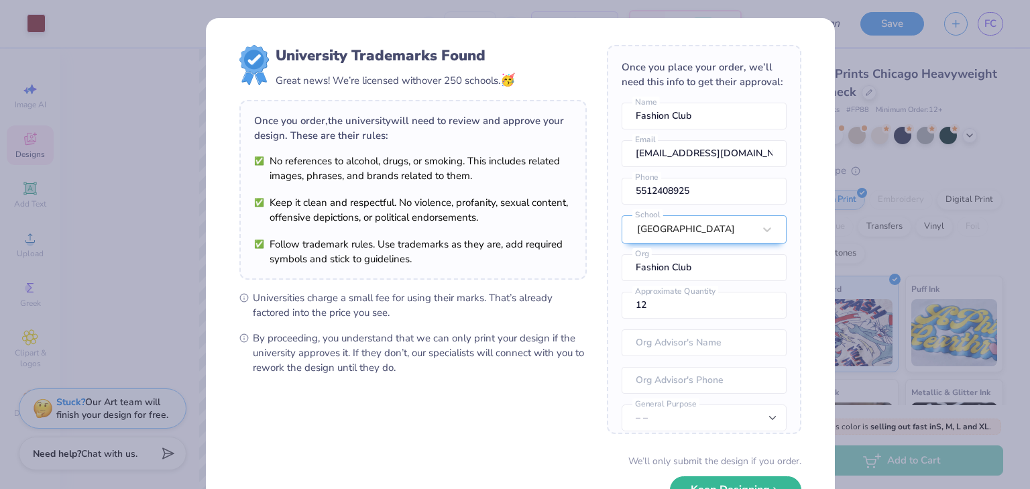
scroll to position [94, 0]
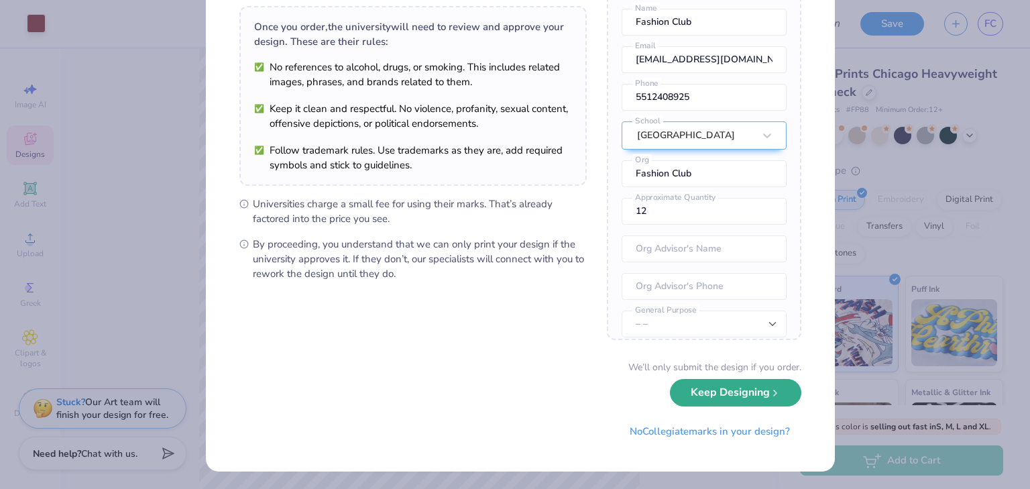
click at [742, 394] on button "Keep Designing" at bounding box center [735, 392] width 131 height 27
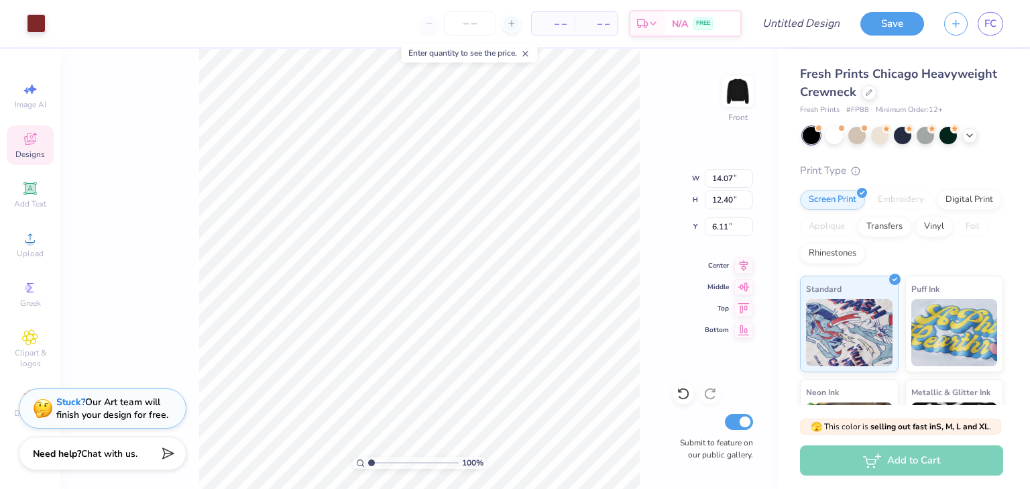
scroll to position [0, 0]
type input "14.67"
type input "12.93"
type input "6.32"
type input "14.70"
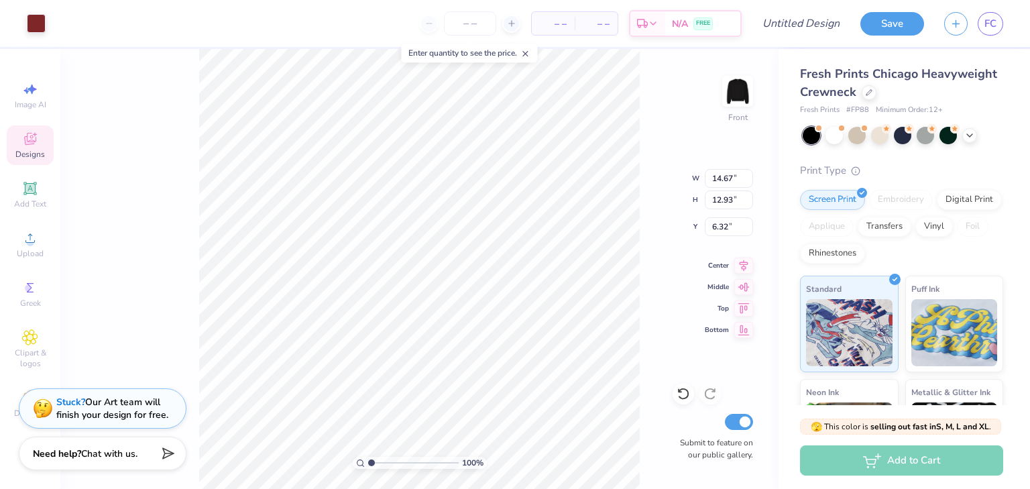
type input "12.96"
type input "6.30"
click at [661, 217] on div "100 % Front W 14.70 14.70 " H 12.96 12.96 " Y 6.30 6.30 " Center Middle Top Bot…" at bounding box center [419, 269] width 718 height 440
type input "5.56"
type input "13.04"
